Goal: Entertainment & Leisure: Consume media (video, audio)

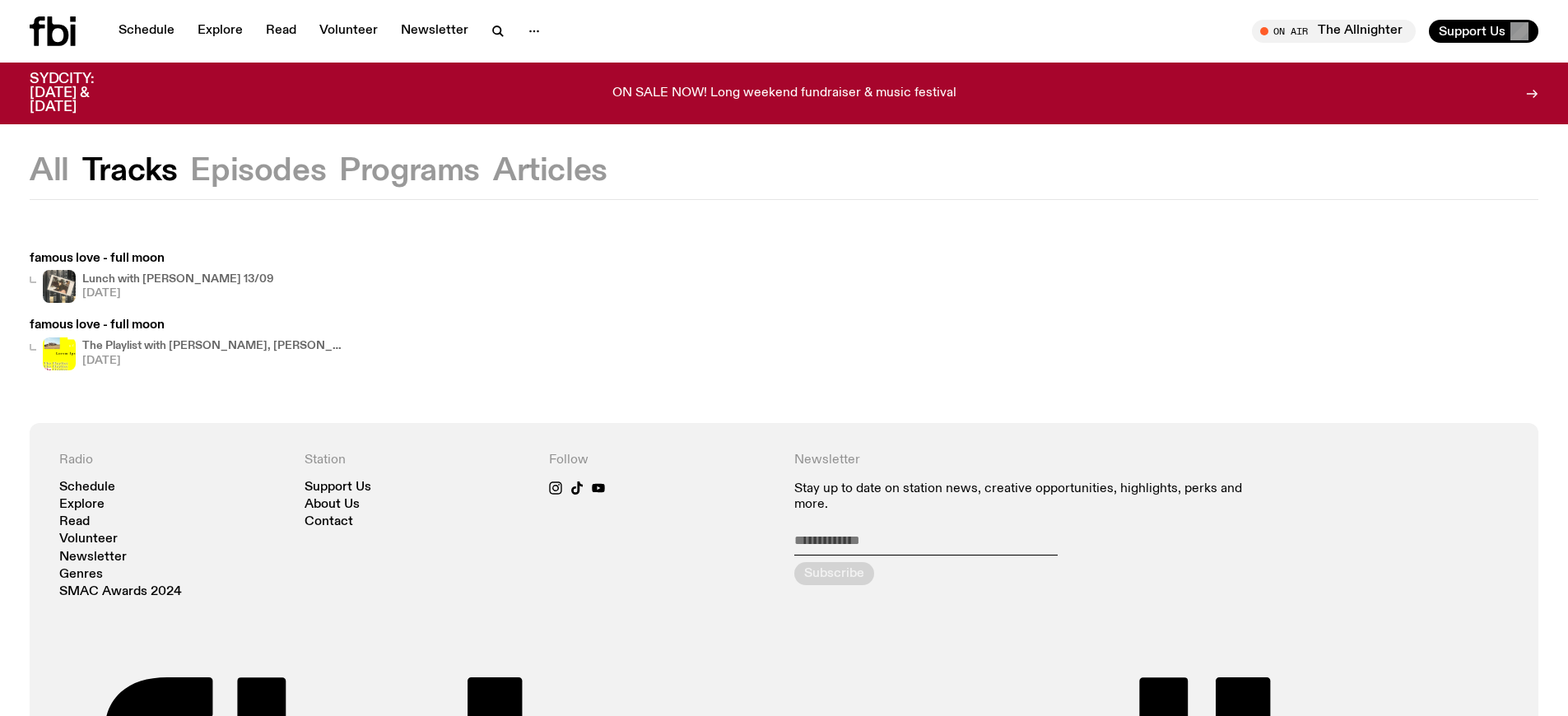
click at [203, 345] on h4 "The Playlist with [PERSON_NAME], [PERSON_NAME], [PERSON_NAME], and Raf" at bounding box center [214, 345] width 263 height 10
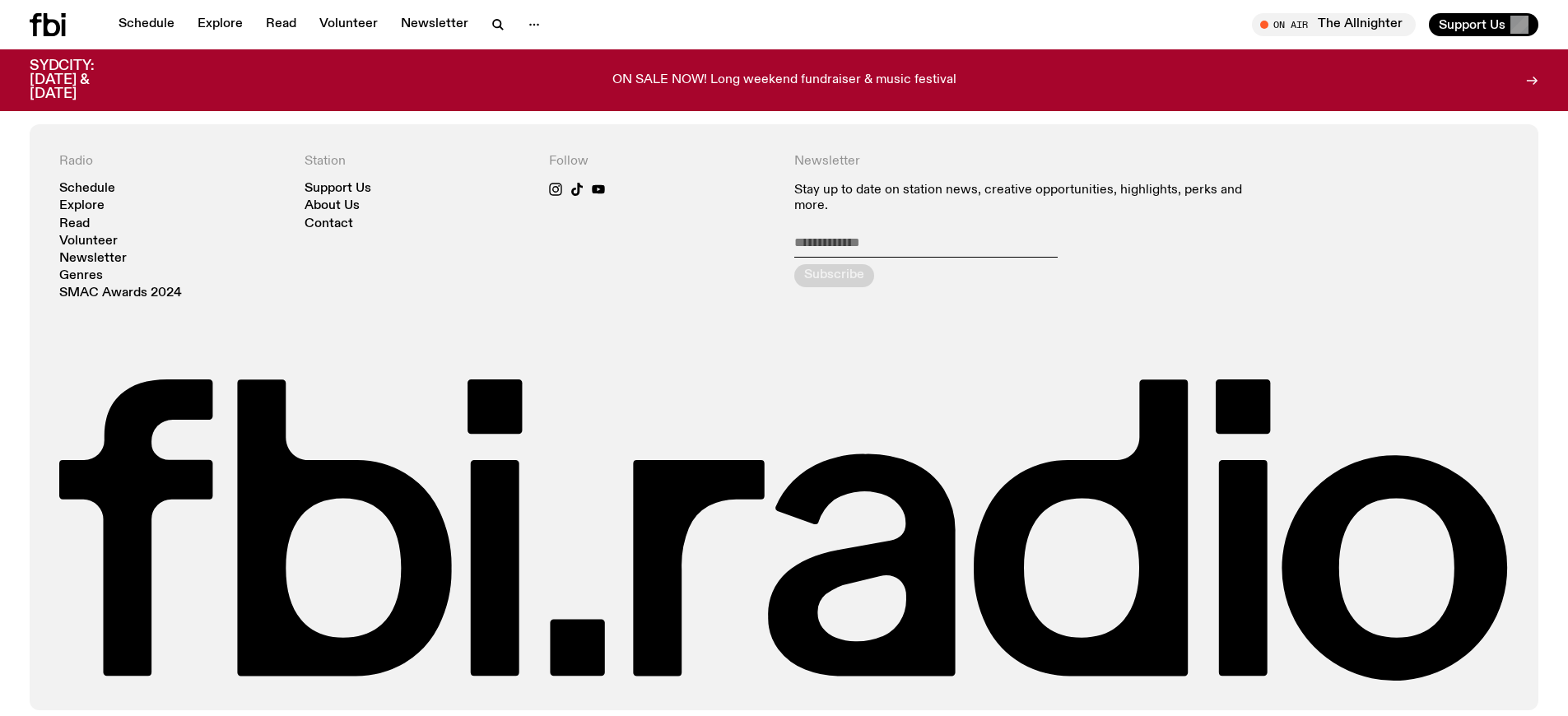
scroll to position [2191, 0]
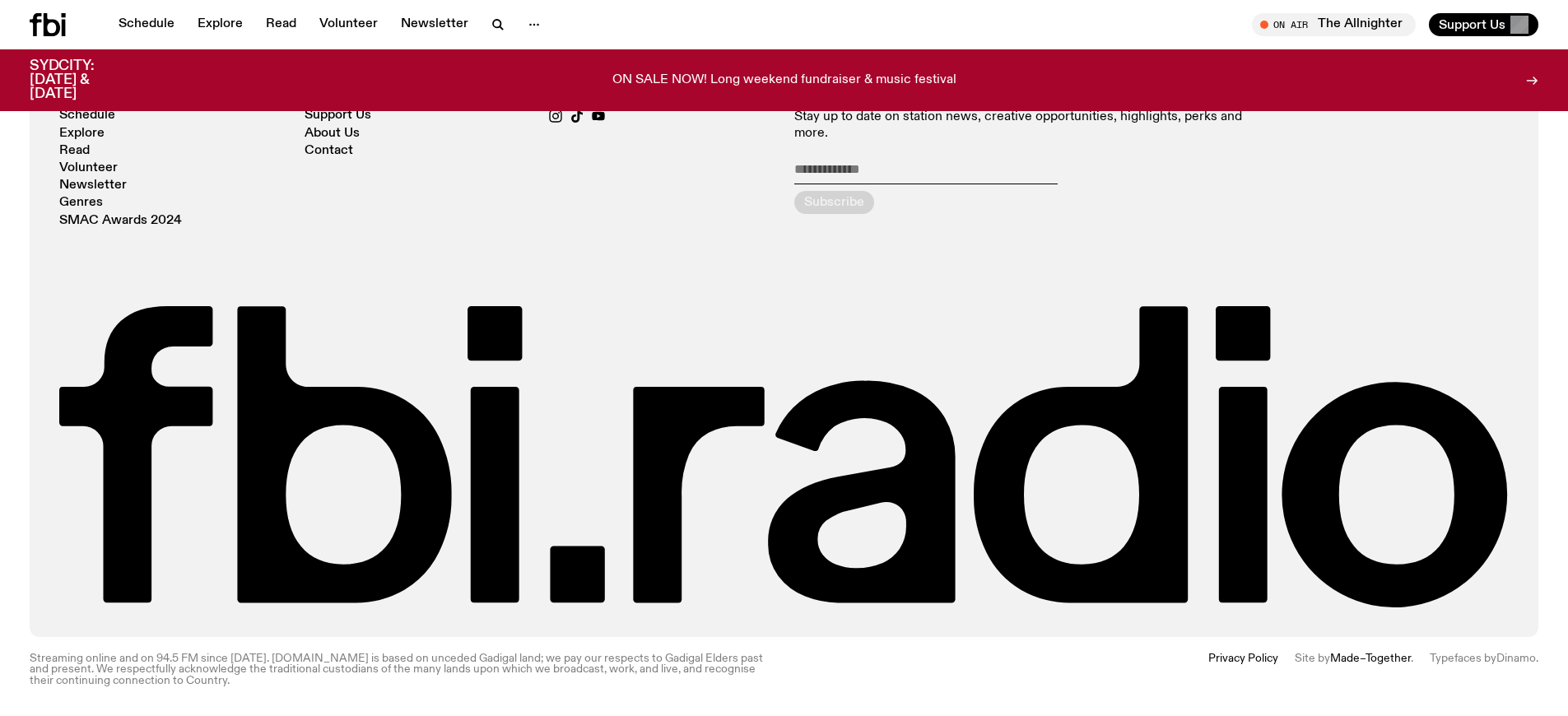
scroll to position [358, 0]
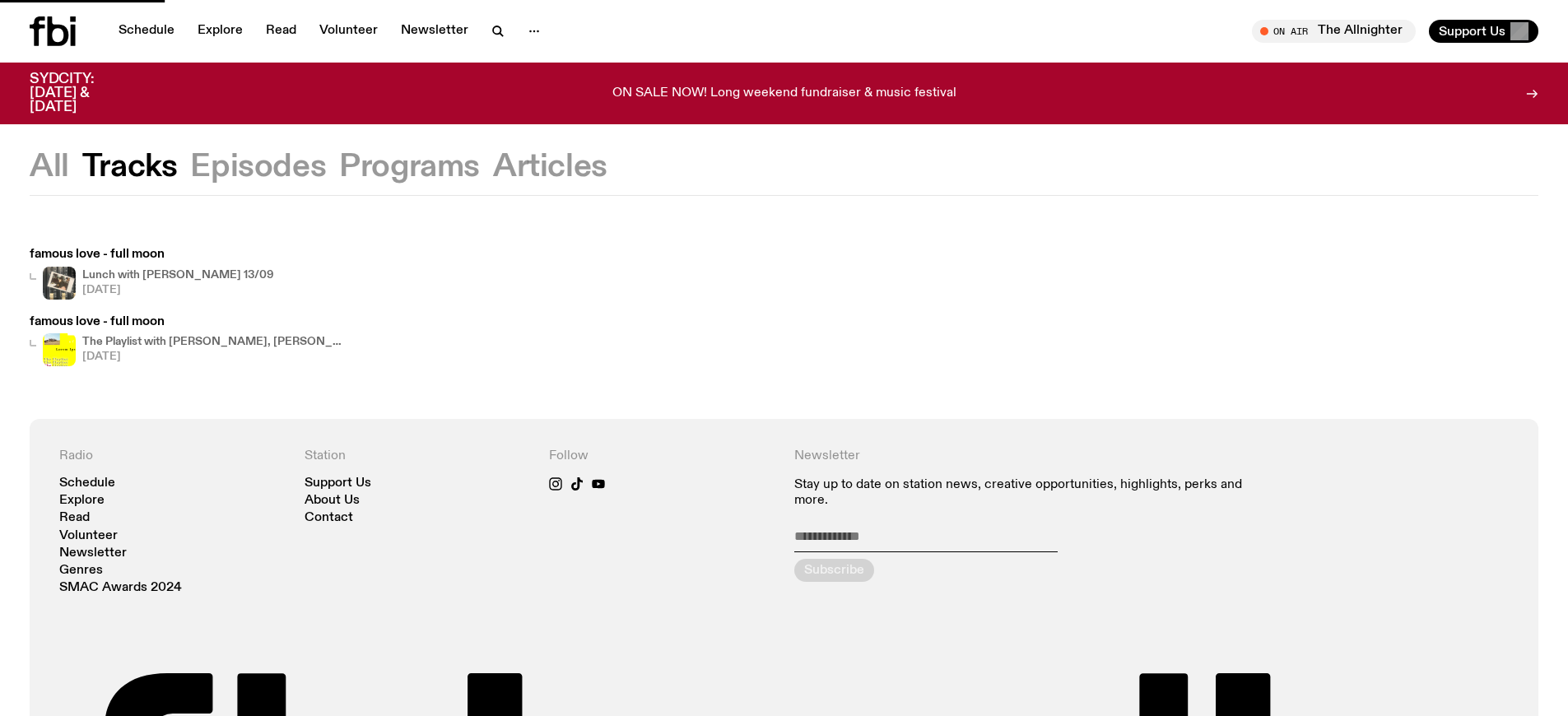
click at [203, 345] on h4 "The Playlist with [PERSON_NAME], [PERSON_NAME], [PERSON_NAME], and Raf" at bounding box center [214, 341] width 263 height 10
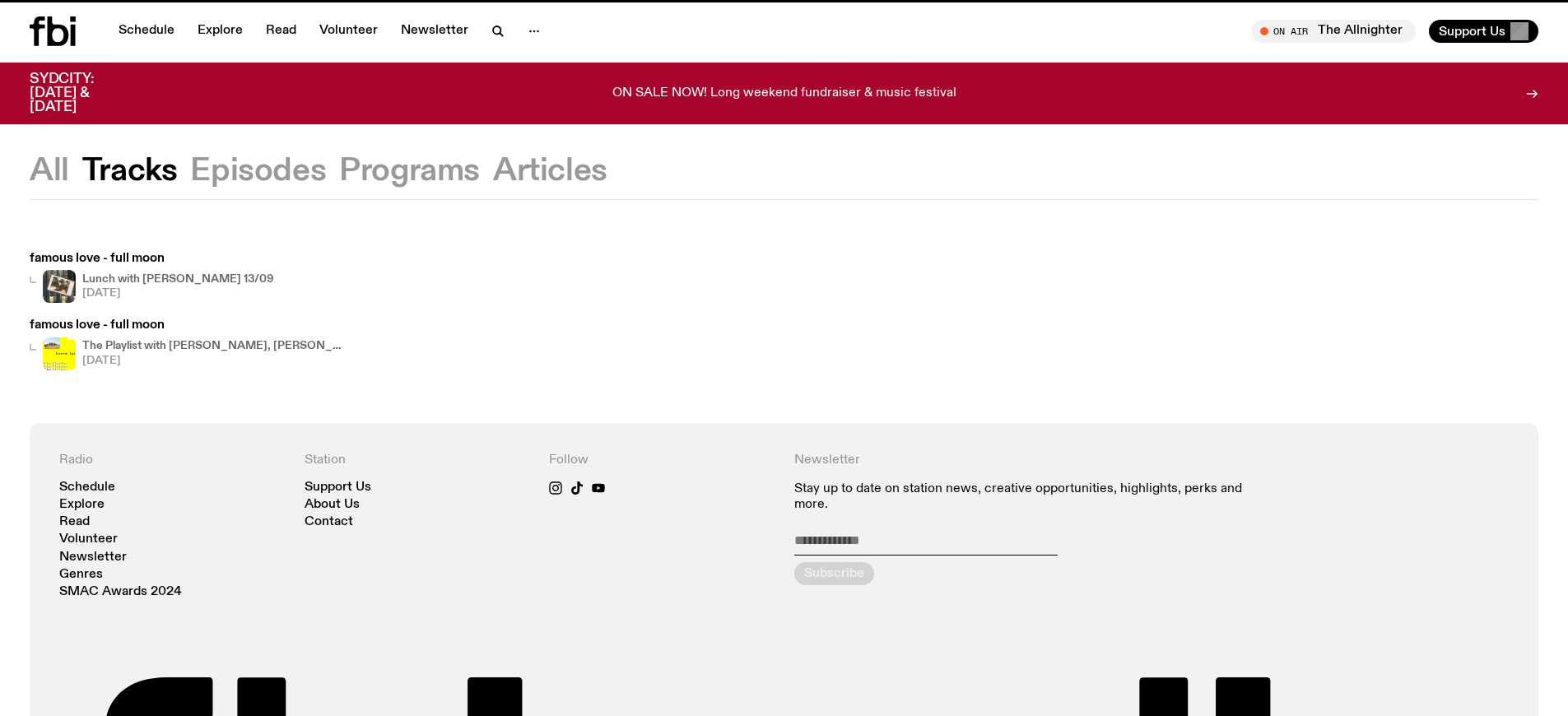
click at [203, 345] on h4 "The Playlist with [PERSON_NAME], [PERSON_NAME], [PERSON_NAME], and Raf" at bounding box center [214, 345] width 263 height 10
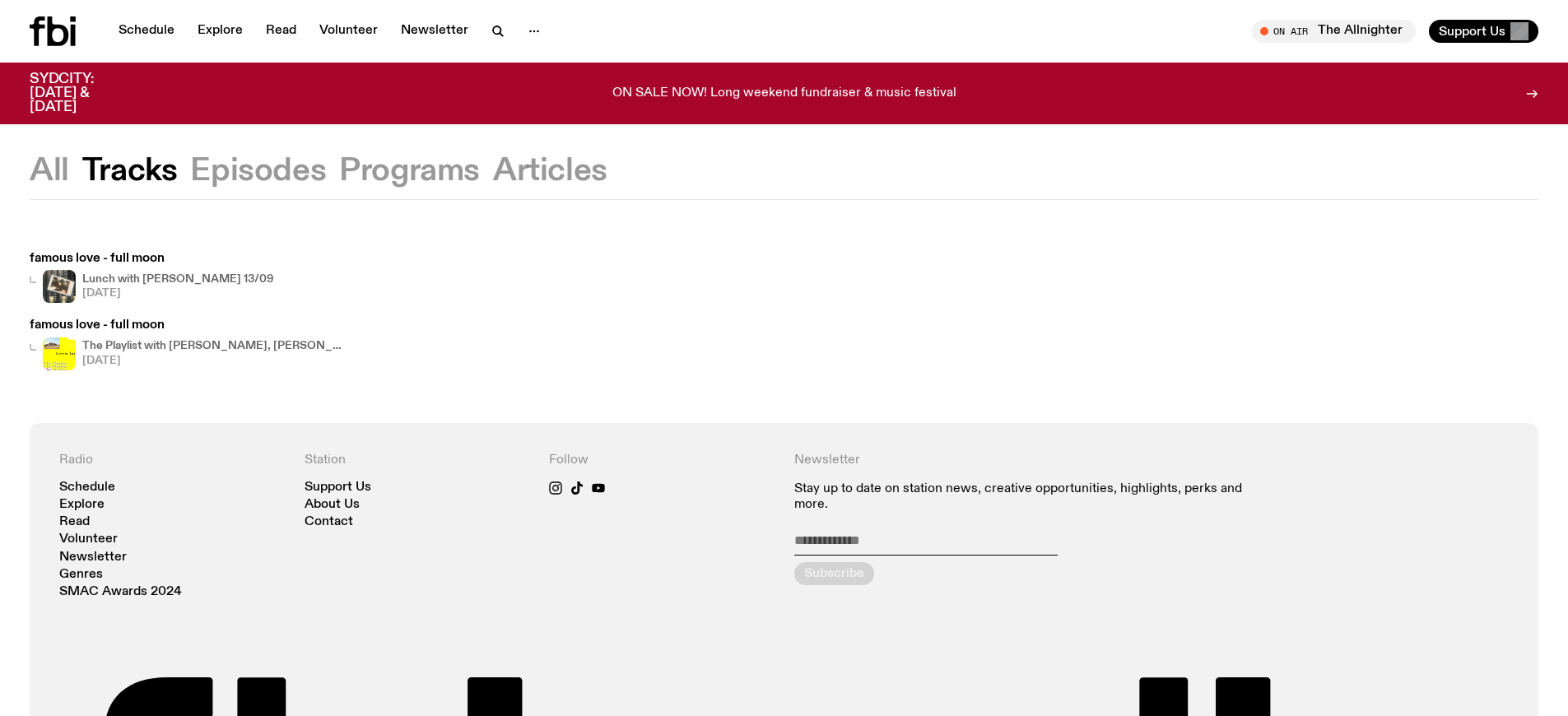
click at [203, 345] on h4 "The Playlist with [PERSON_NAME], [PERSON_NAME], [PERSON_NAME], and Raf" at bounding box center [214, 345] width 263 height 10
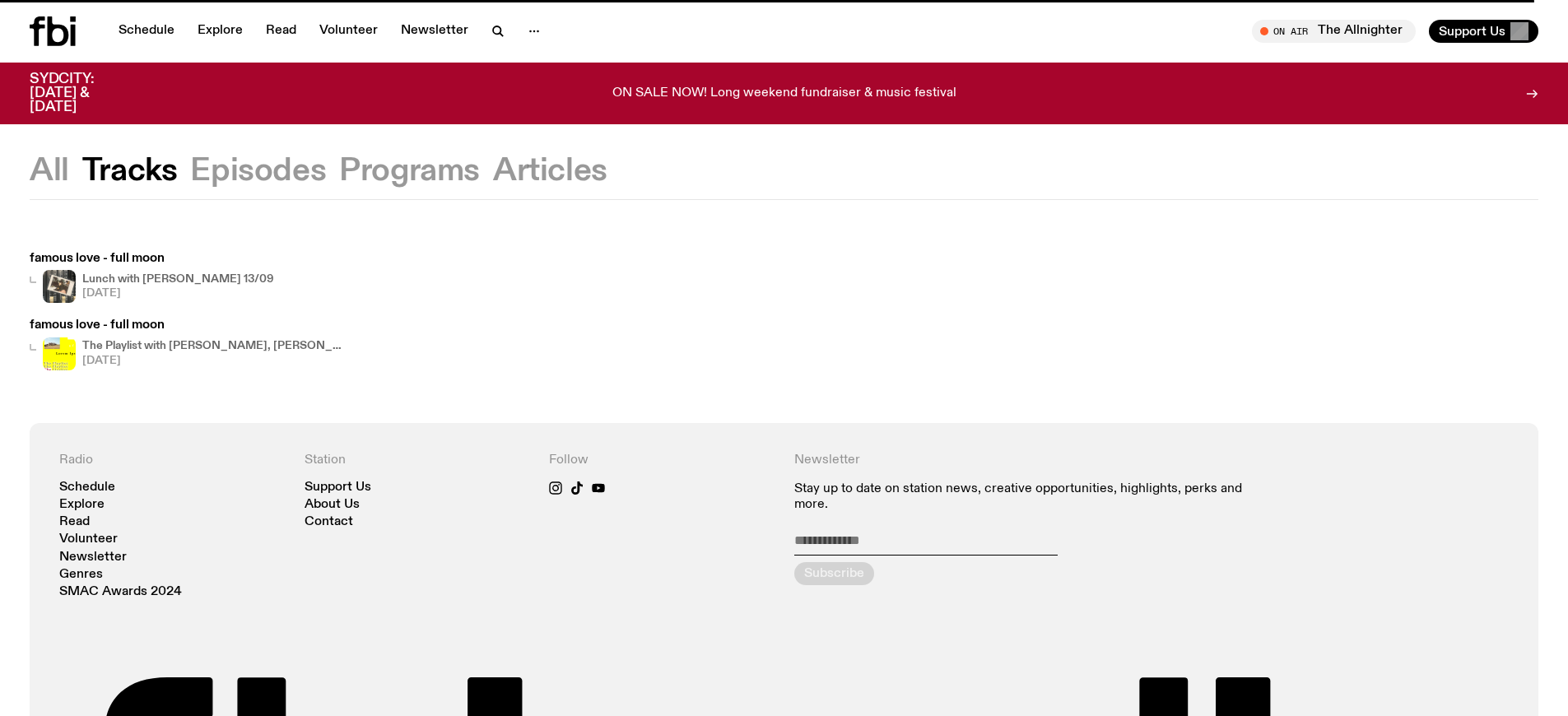
click at [203, 345] on h4 "The Playlist with [PERSON_NAME], [PERSON_NAME], [PERSON_NAME], and Raf" at bounding box center [214, 345] width 263 height 10
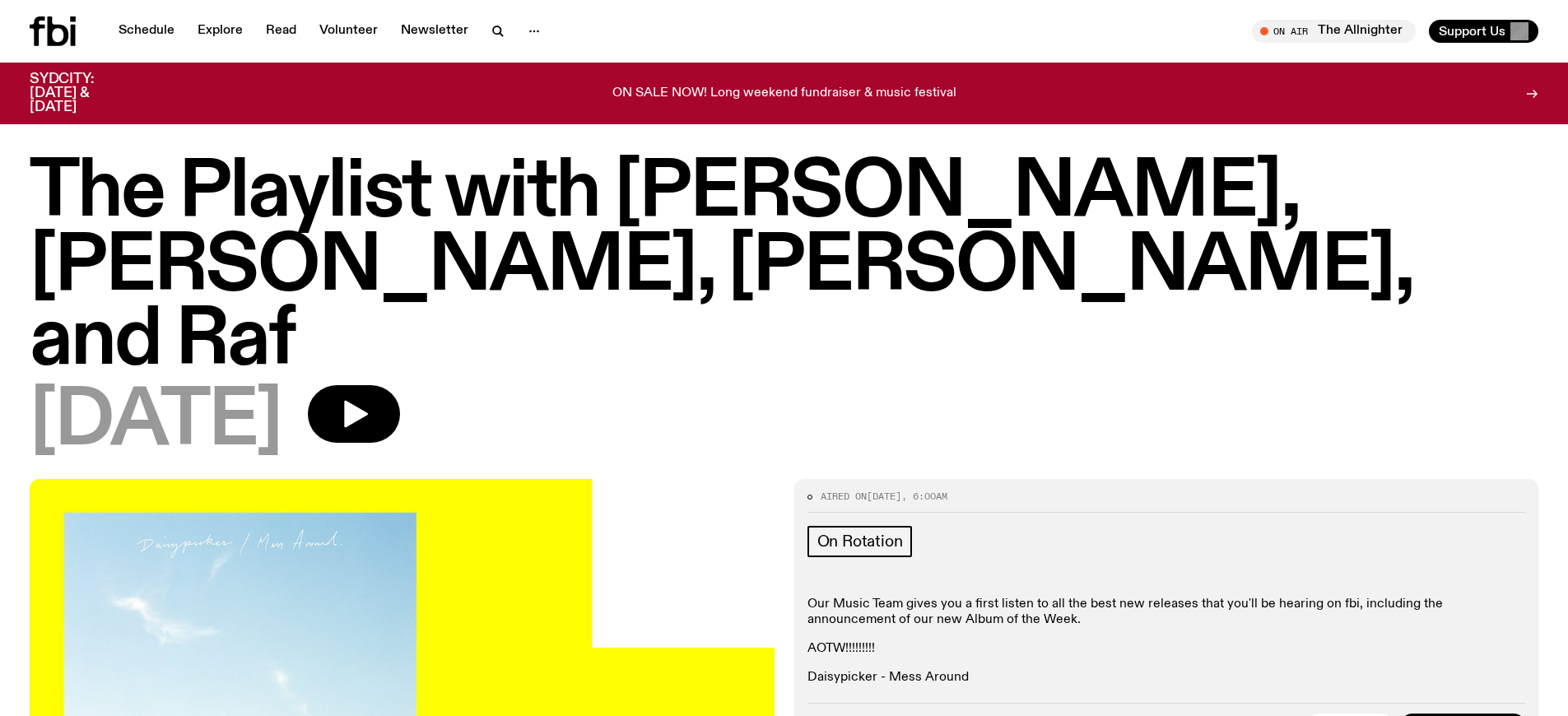
click at [884, 670] on link "Daisypicker - Mess Around" at bounding box center [888, 677] width 161 height 13
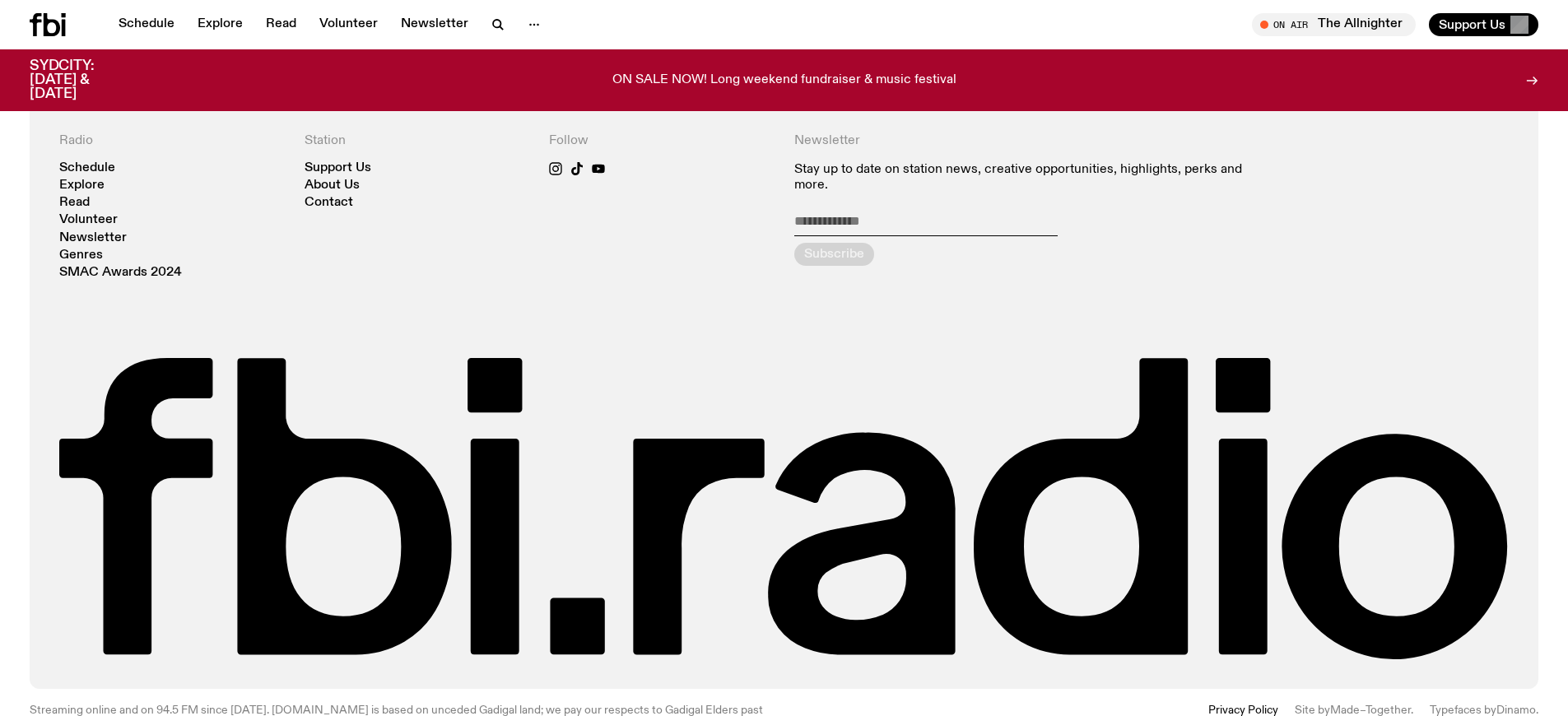
scroll to position [306, 0]
click at [203, 32] on h4 "The Playlist with [PERSON_NAME], [PERSON_NAME], [PERSON_NAME], and Raf" at bounding box center [214, 26] width 263 height 10
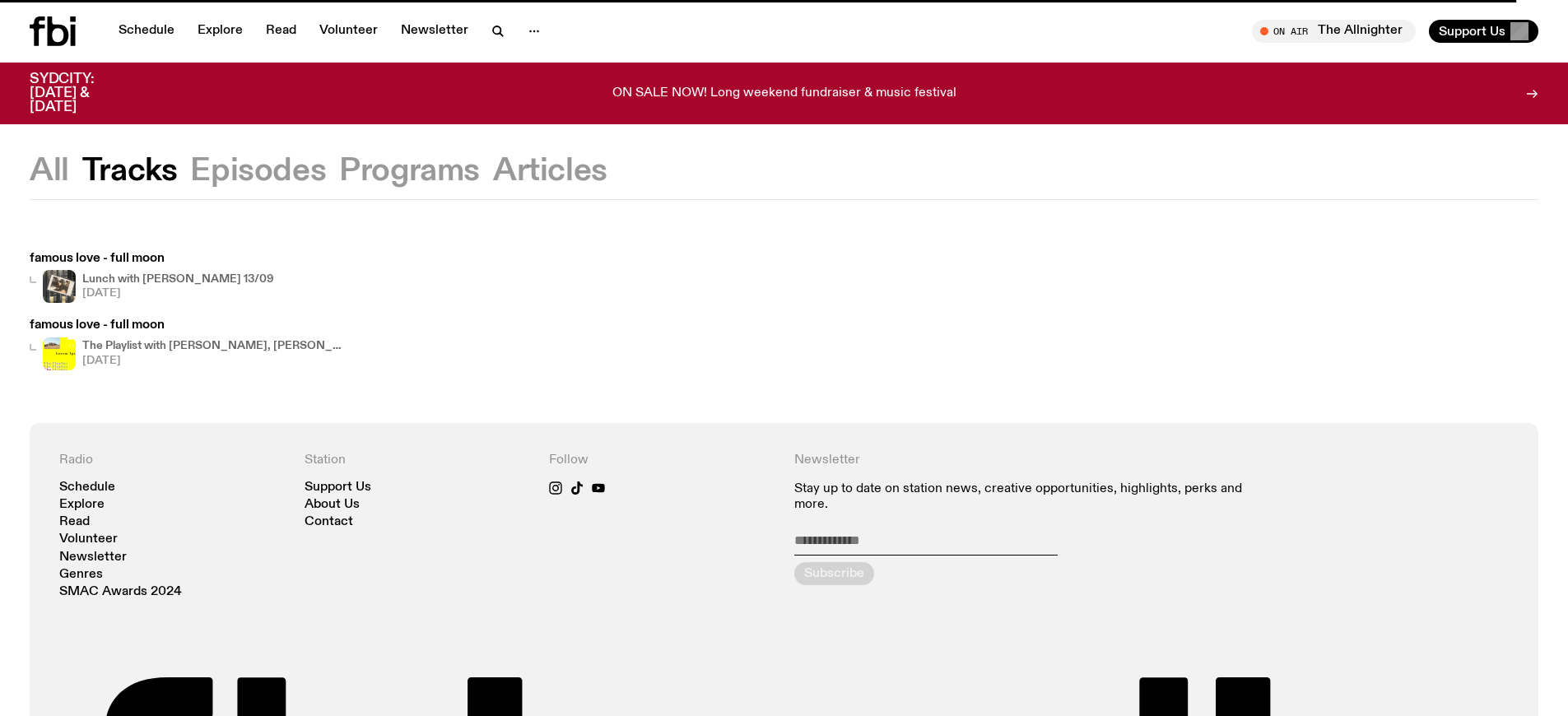
click at [203, 345] on h4 "The Playlist with [PERSON_NAME], [PERSON_NAME], [PERSON_NAME], and Raf" at bounding box center [214, 345] width 263 height 10
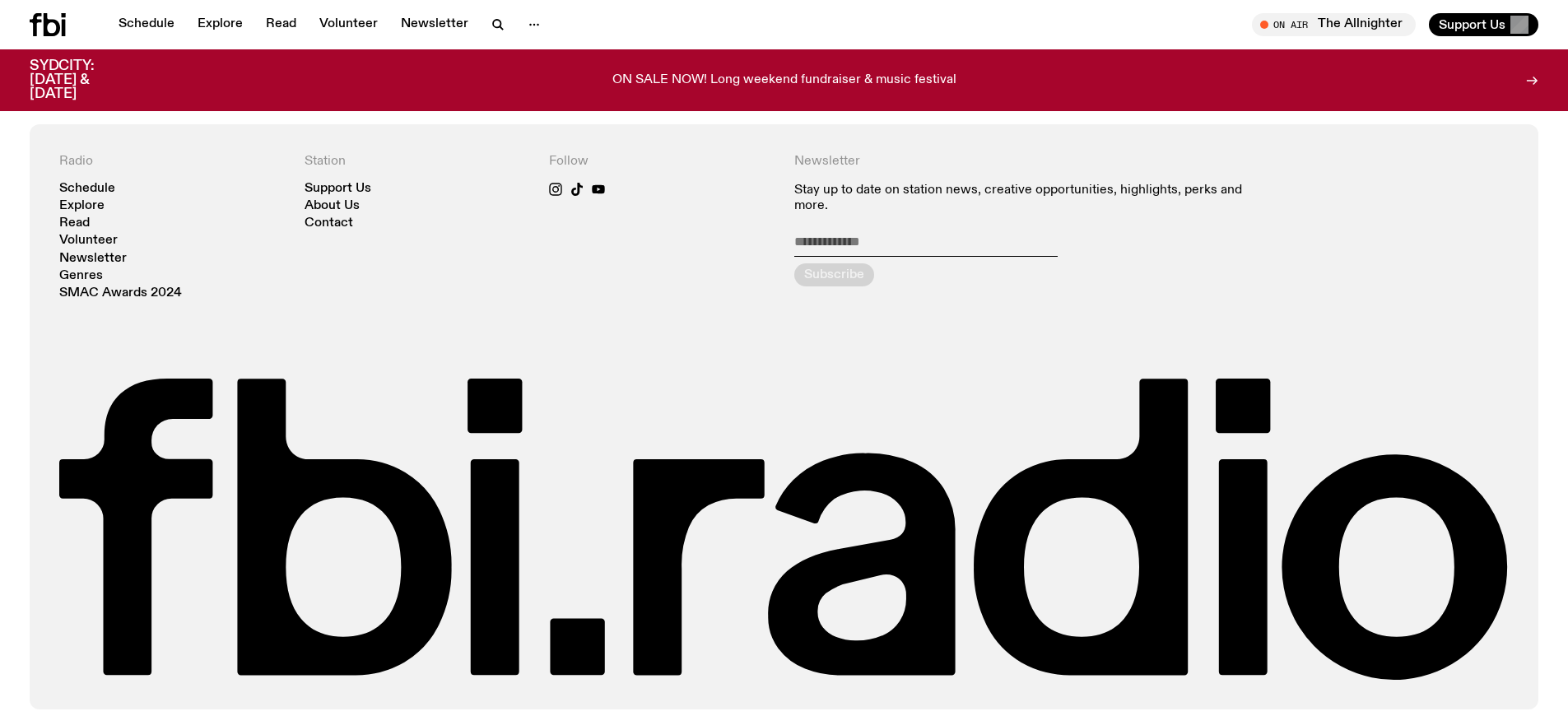
scroll to position [2191, 0]
